Goal: Answer question/provide support

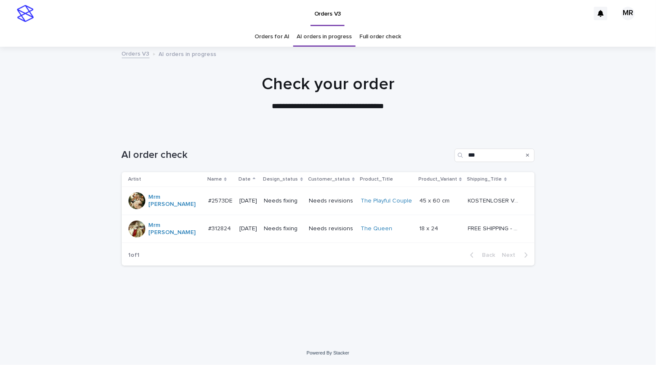
click at [305, 201] on td "Needs fixing" at bounding box center [283, 201] width 45 height 28
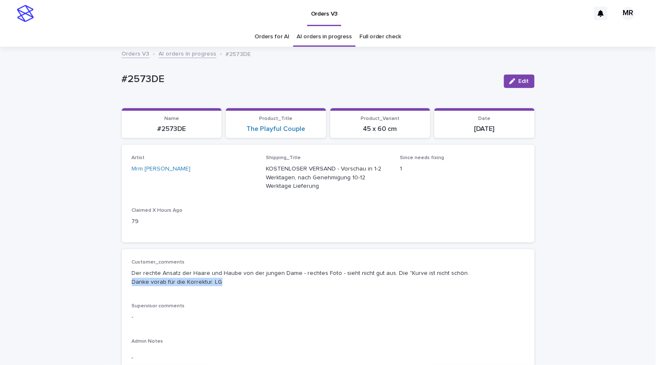
drag, startPoint x: 195, startPoint y: 279, endPoint x: 127, endPoint y: 274, distance: 68.0
click at [127, 274] on div "Customer_comments Der rechte Ansatz der Haare und Haube von der jungen Dame - r…" at bounding box center [328, 317] width 413 height 136
click at [137, 272] on p "Der rechte Ansatz der Haare und Haube von der jungen Dame - rechtes Foto - sieh…" at bounding box center [328, 278] width 393 height 18
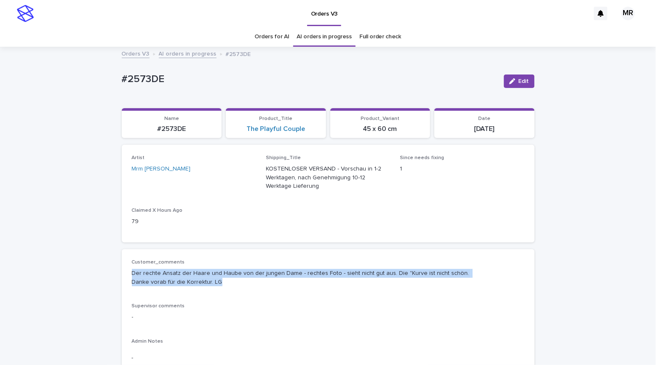
drag, startPoint x: 223, startPoint y: 279, endPoint x: 123, endPoint y: 271, distance: 101.0
click at [123, 271] on div "Customer_comments Der rechte Ansatz der Haare und Haube von der jungen Dame - r…" at bounding box center [328, 317] width 413 height 136
copy p "Der rechte Ansatz der Haare und Haube von der jungen Dame - rechtes Foto - sieh…"
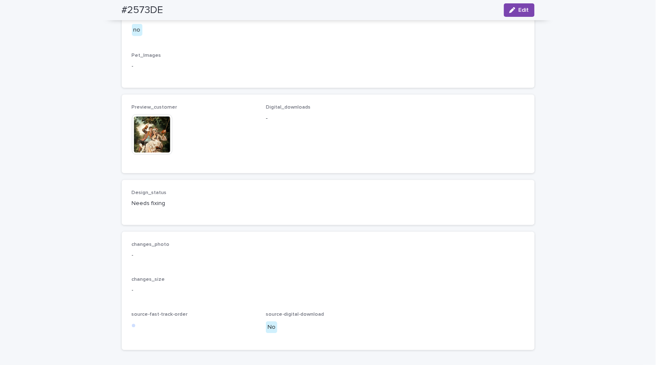
click at [147, 155] on img at bounding box center [152, 135] width 40 height 40
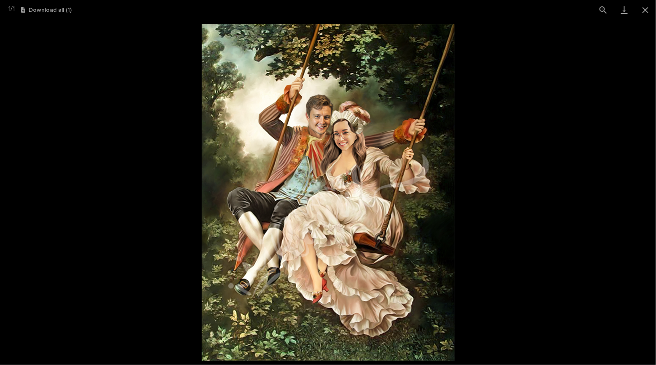
click at [100, 126] on picture at bounding box center [328, 192] width 656 height 345
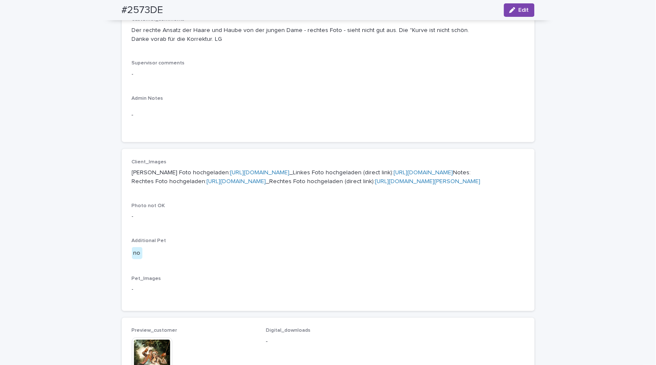
scroll to position [0, 0]
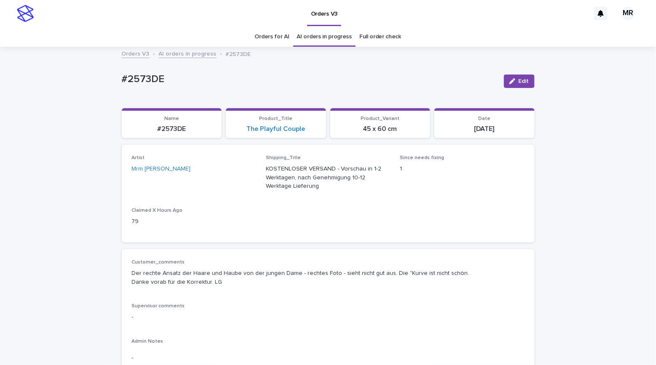
click at [81, 29] on div "Orders for AI AI orders in progress Full order check" at bounding box center [328, 37] width 656 height 20
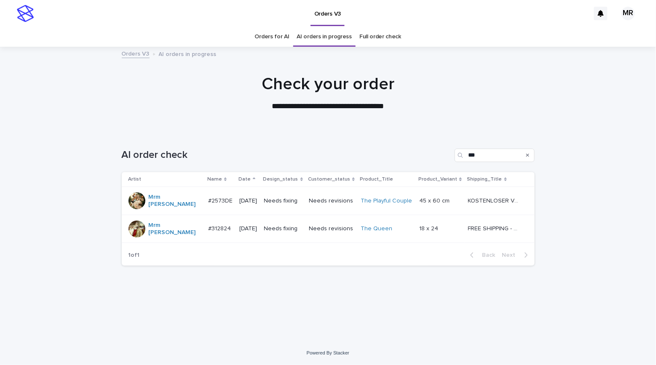
click at [302, 226] on div "Needs fixing" at bounding box center [283, 229] width 38 height 14
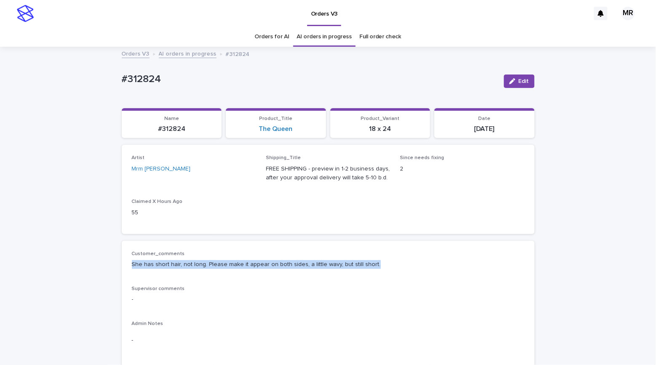
drag, startPoint x: 369, startPoint y: 263, endPoint x: 131, endPoint y: 266, distance: 238.0
copy p "She has short hair, not long. Please make it appear on both sides, a little wav…"
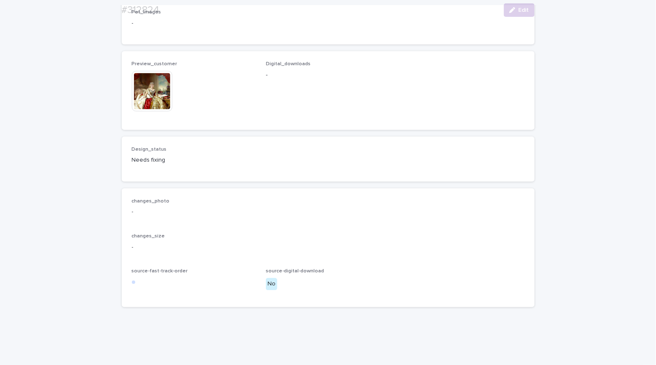
scroll to position [542, 0]
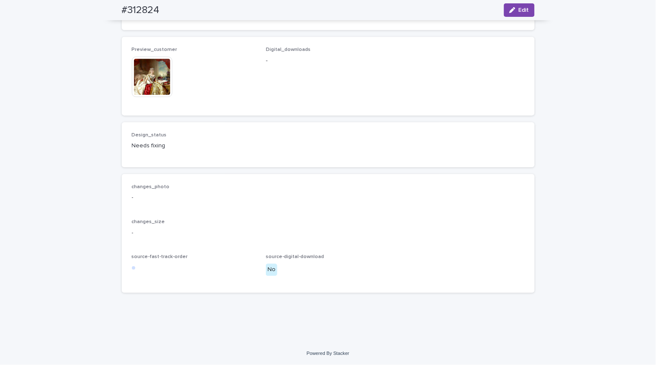
click at [158, 83] on img at bounding box center [152, 76] width 40 height 40
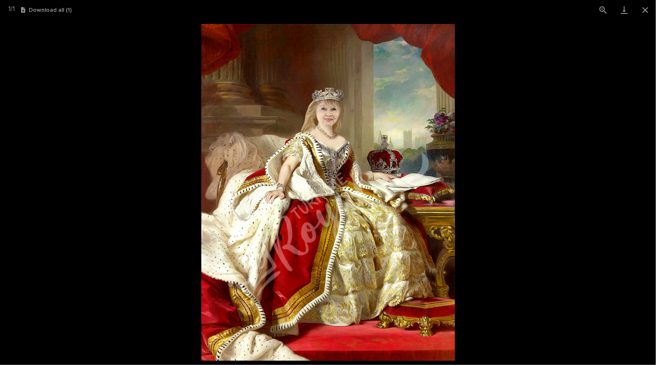
click at [77, 82] on picture at bounding box center [328, 192] width 656 height 345
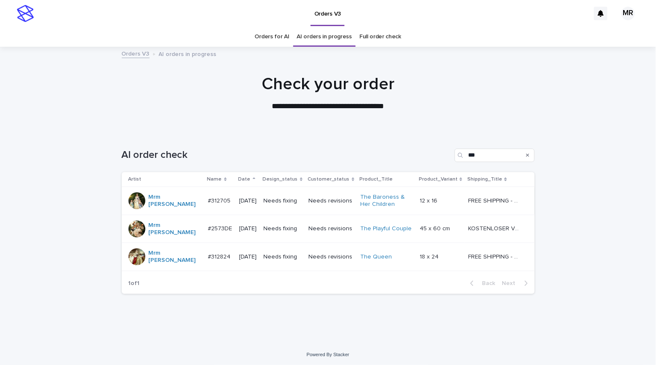
click at [302, 200] on p "Needs fixing" at bounding box center [283, 201] width 38 height 7
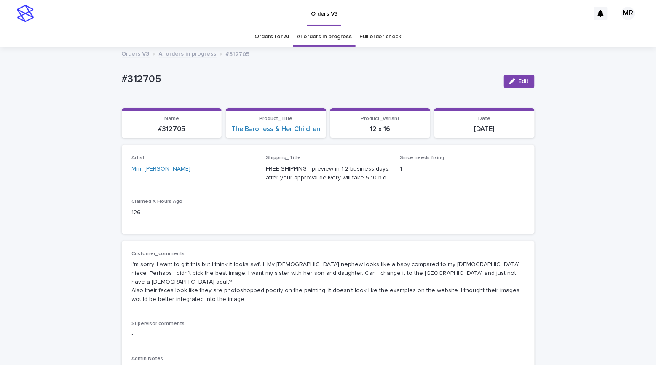
scroll to position [2, 0]
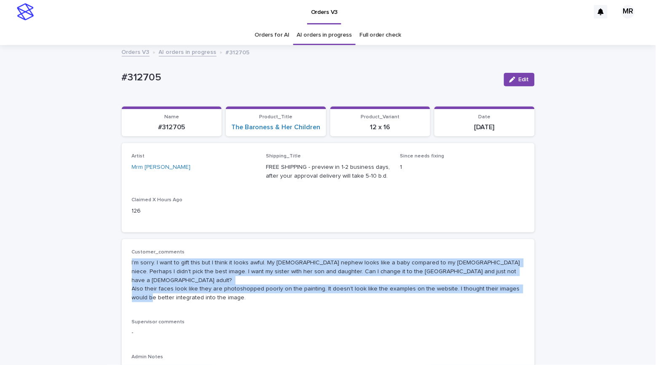
drag, startPoint x: 195, startPoint y: 294, endPoint x: 115, endPoint y: 269, distance: 84.3
copy p "I’m sorry. I want to gift this but I think it looks awful. My 9 year old nephew…"
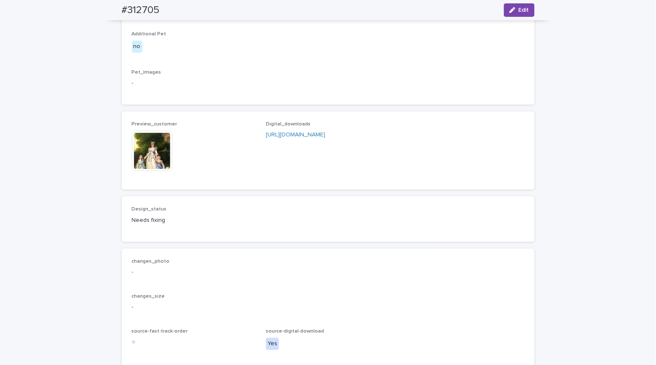
click at [153, 171] on img at bounding box center [152, 151] width 40 height 40
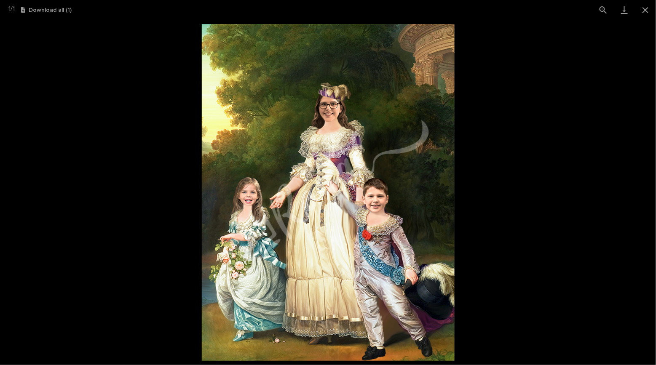
click at [87, 105] on picture at bounding box center [328, 192] width 656 height 345
